Goal: Transaction & Acquisition: Purchase product/service

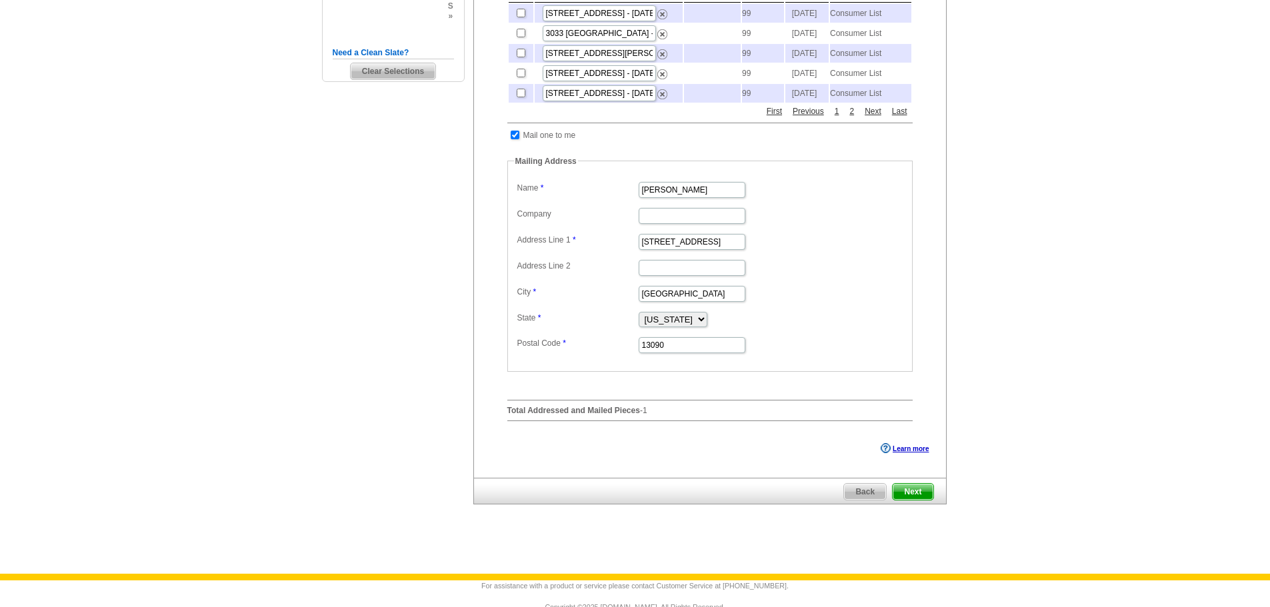
scroll to position [400, 0]
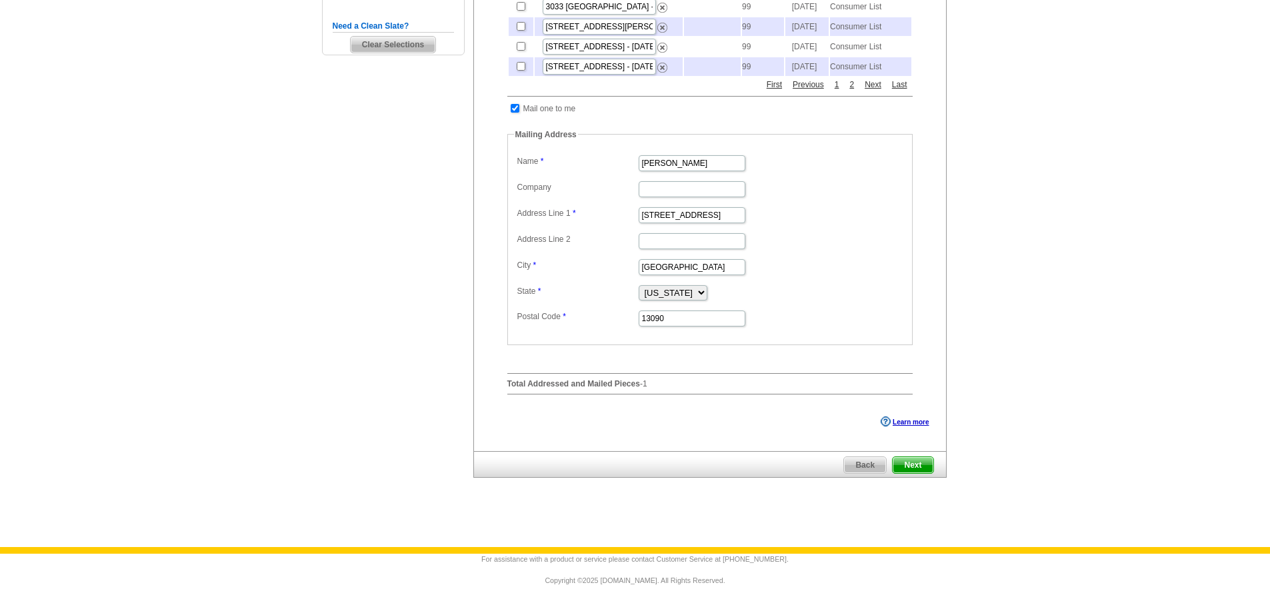
click at [910, 473] on span "Next" at bounding box center [913, 465] width 40 height 16
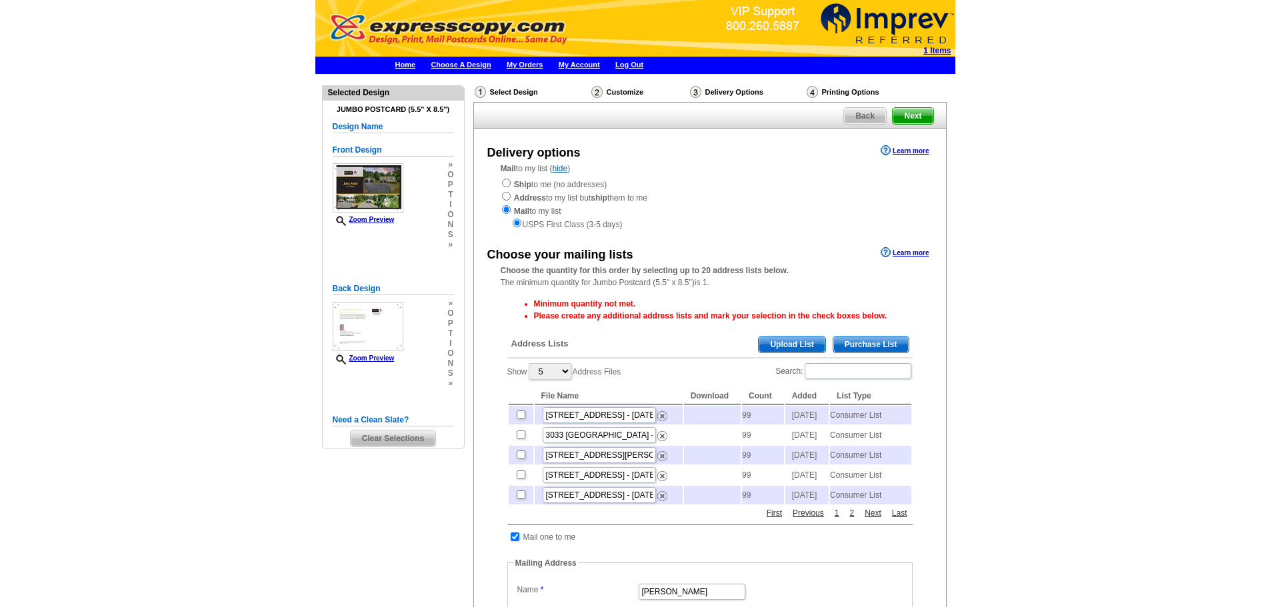
scroll to position [67, 0]
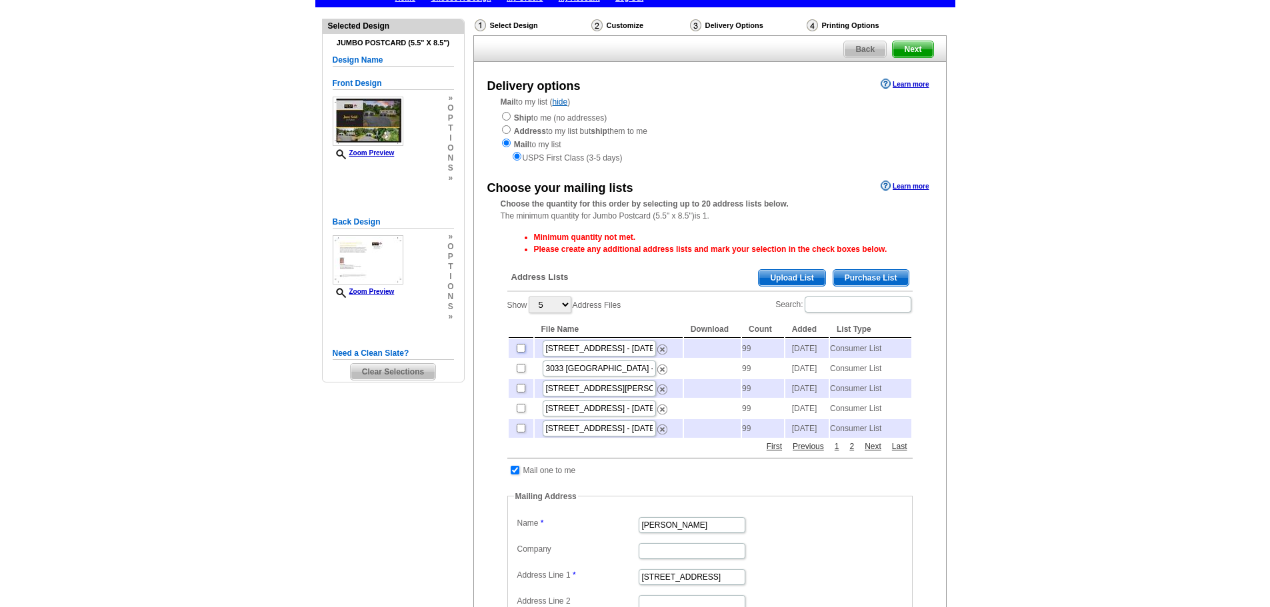
click at [524, 350] on input "checkbox" at bounding box center [521, 348] width 9 height 9
checkbox input "true"
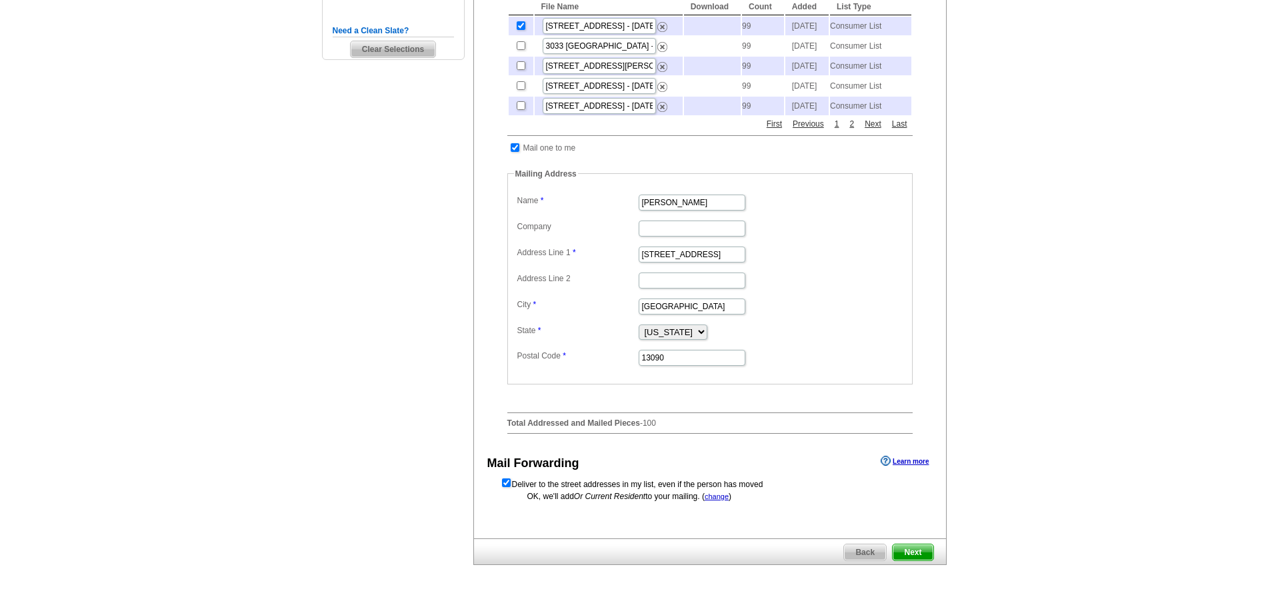
scroll to position [400, 0]
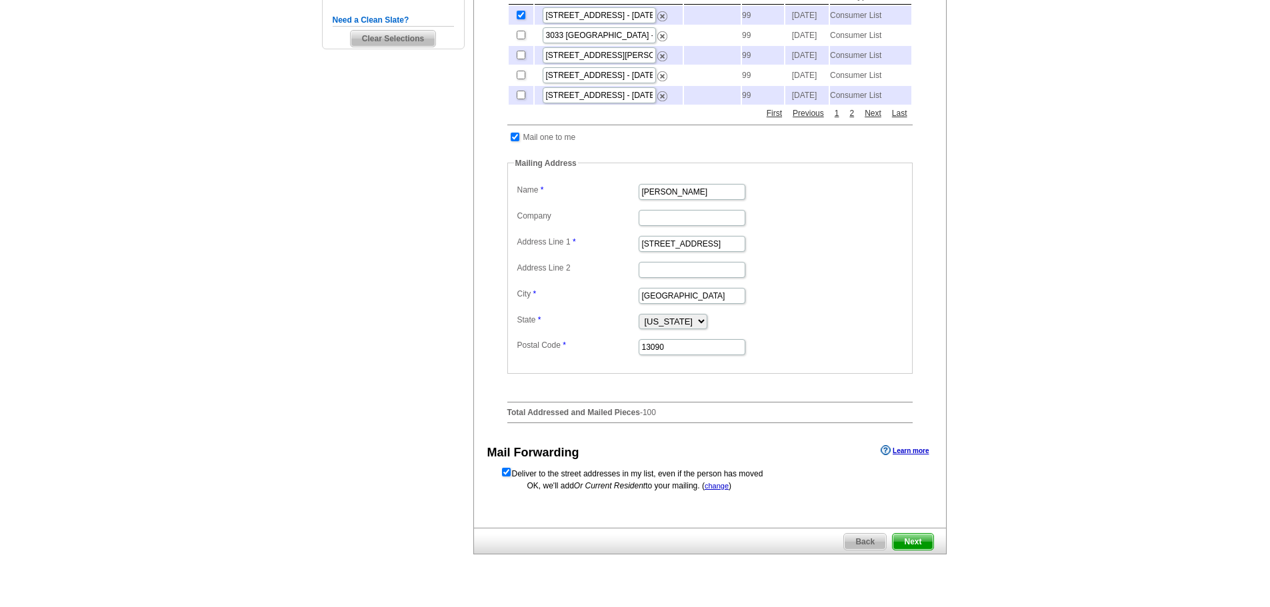
click at [919, 550] on span "Next" at bounding box center [913, 542] width 40 height 16
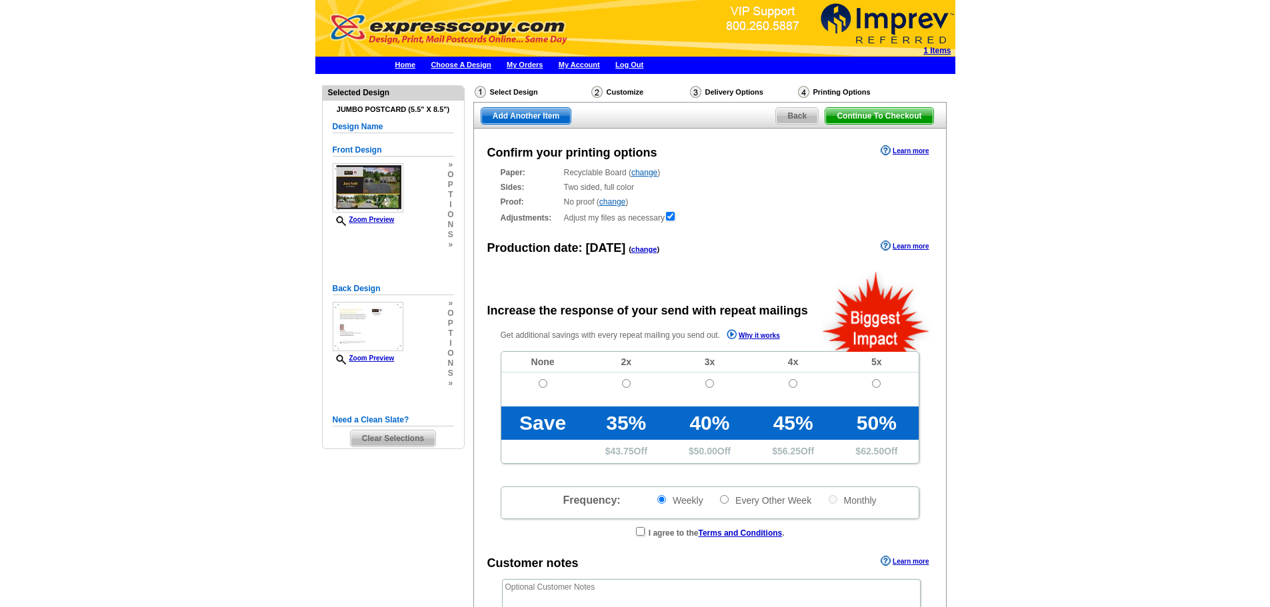
radio input "false"
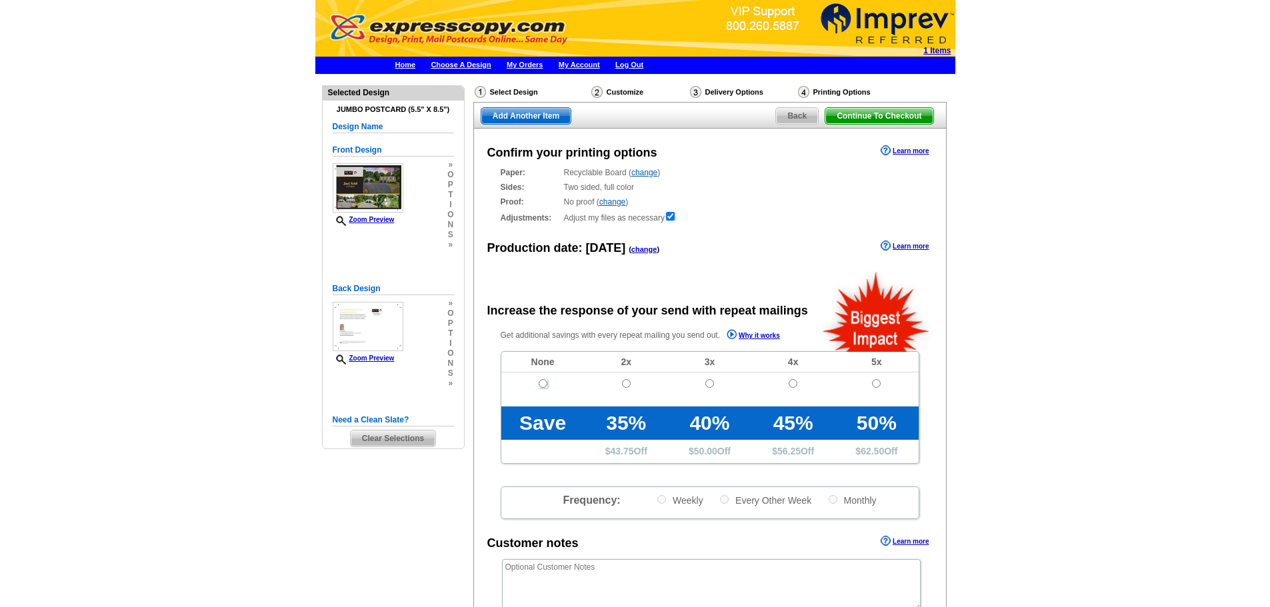
click at [541, 383] on input "radio" at bounding box center [543, 383] width 9 height 9
radio input "true"
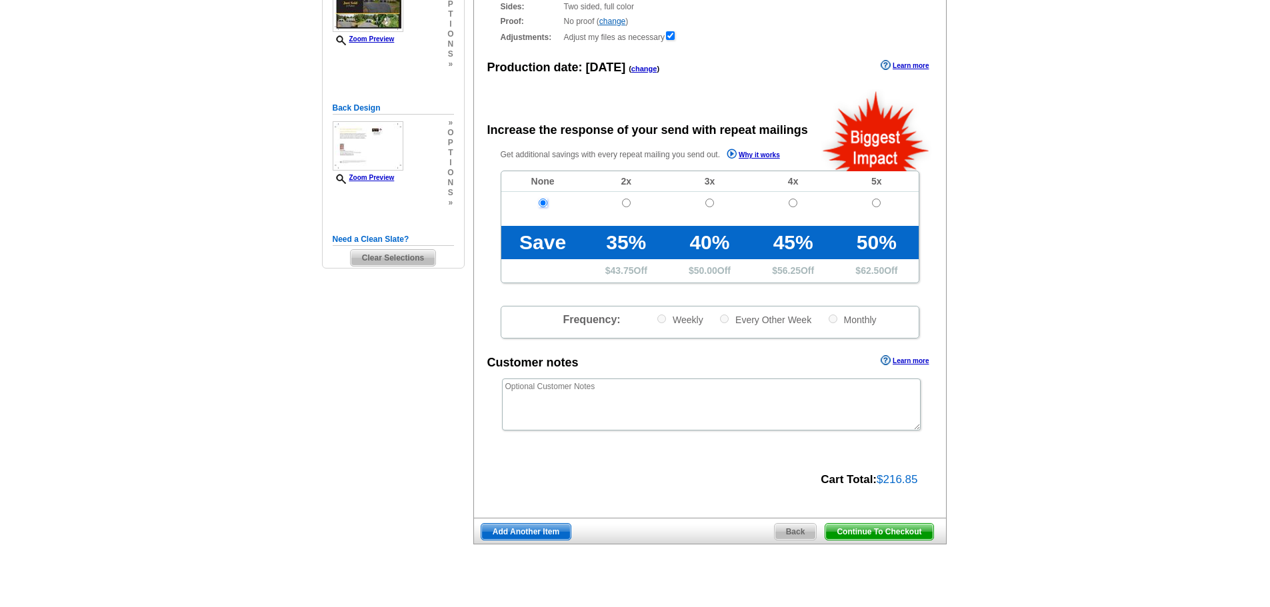
scroll to position [248, 0]
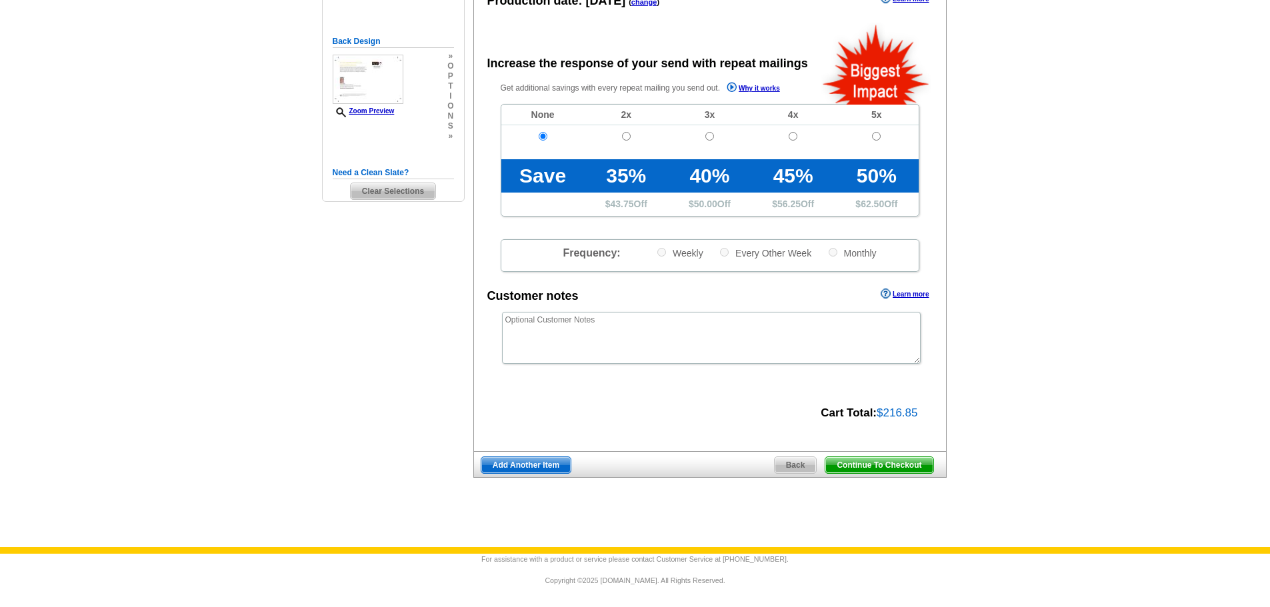
click at [877, 463] on span "Continue To Checkout" at bounding box center [878, 465] width 107 height 16
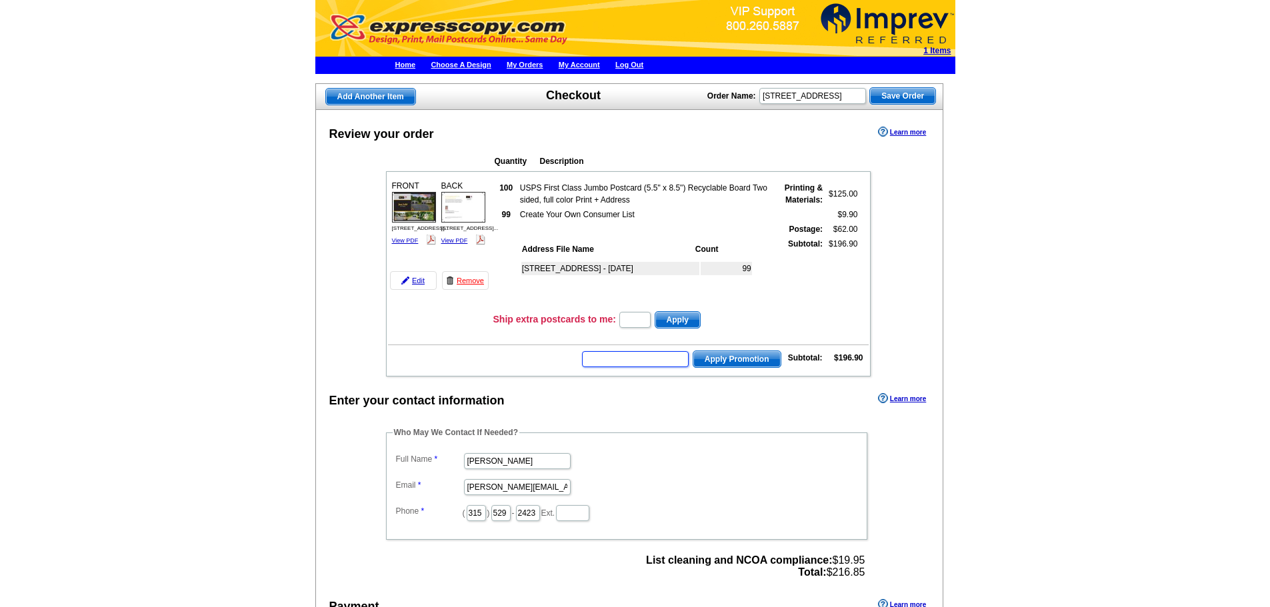
click at [634, 358] on input "text" at bounding box center [635, 359] width 107 height 16
click at [613, 361] on input "text" at bounding box center [635, 359] width 107 height 16
type input "HUNT40"
click at [728, 359] on span "Apply Promotion" at bounding box center [736, 359] width 87 height 16
